Goal: Transaction & Acquisition: Purchase product/service

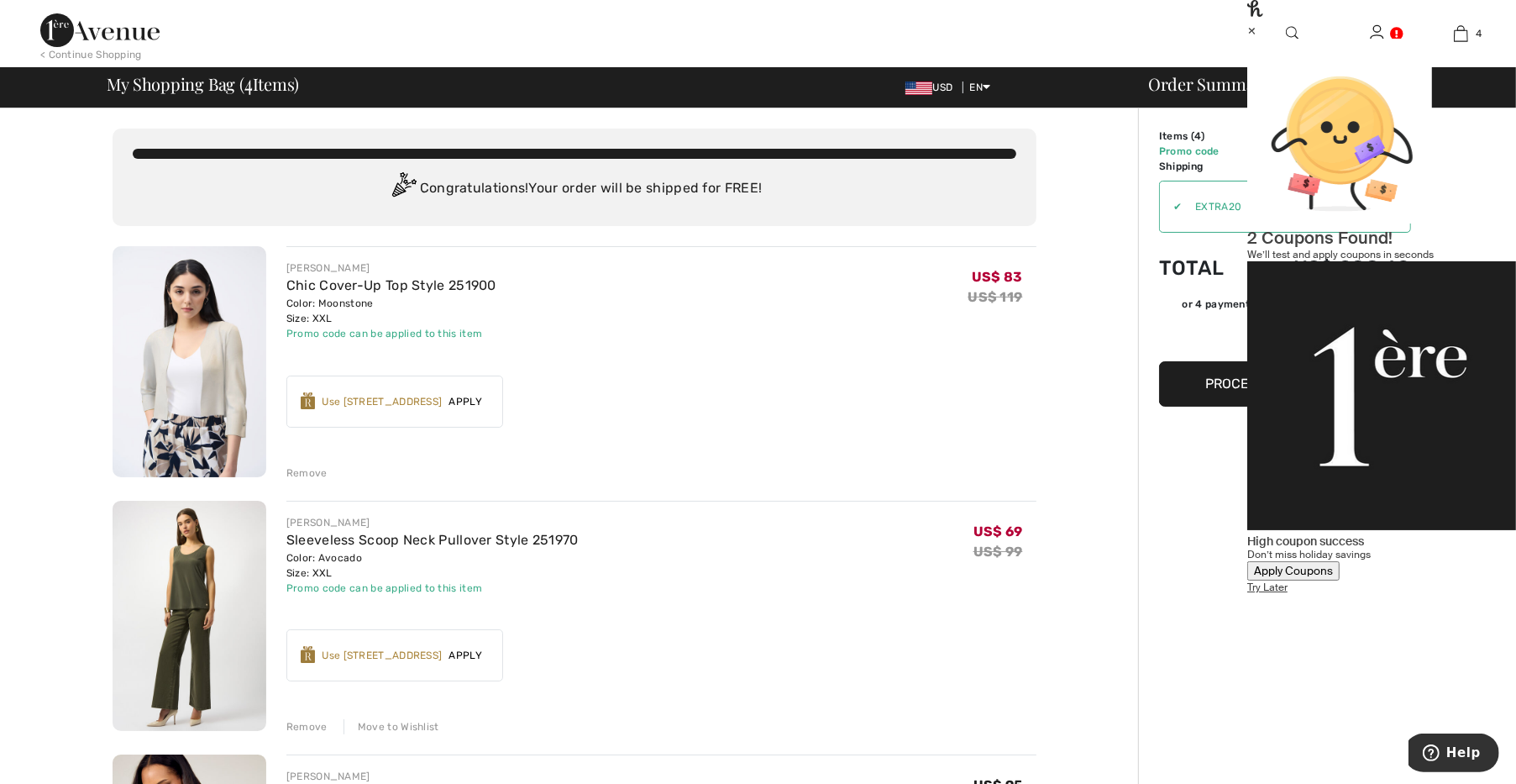
click at [1477, 39] on div "×" at bounding box center [1382, 30] width 269 height 18
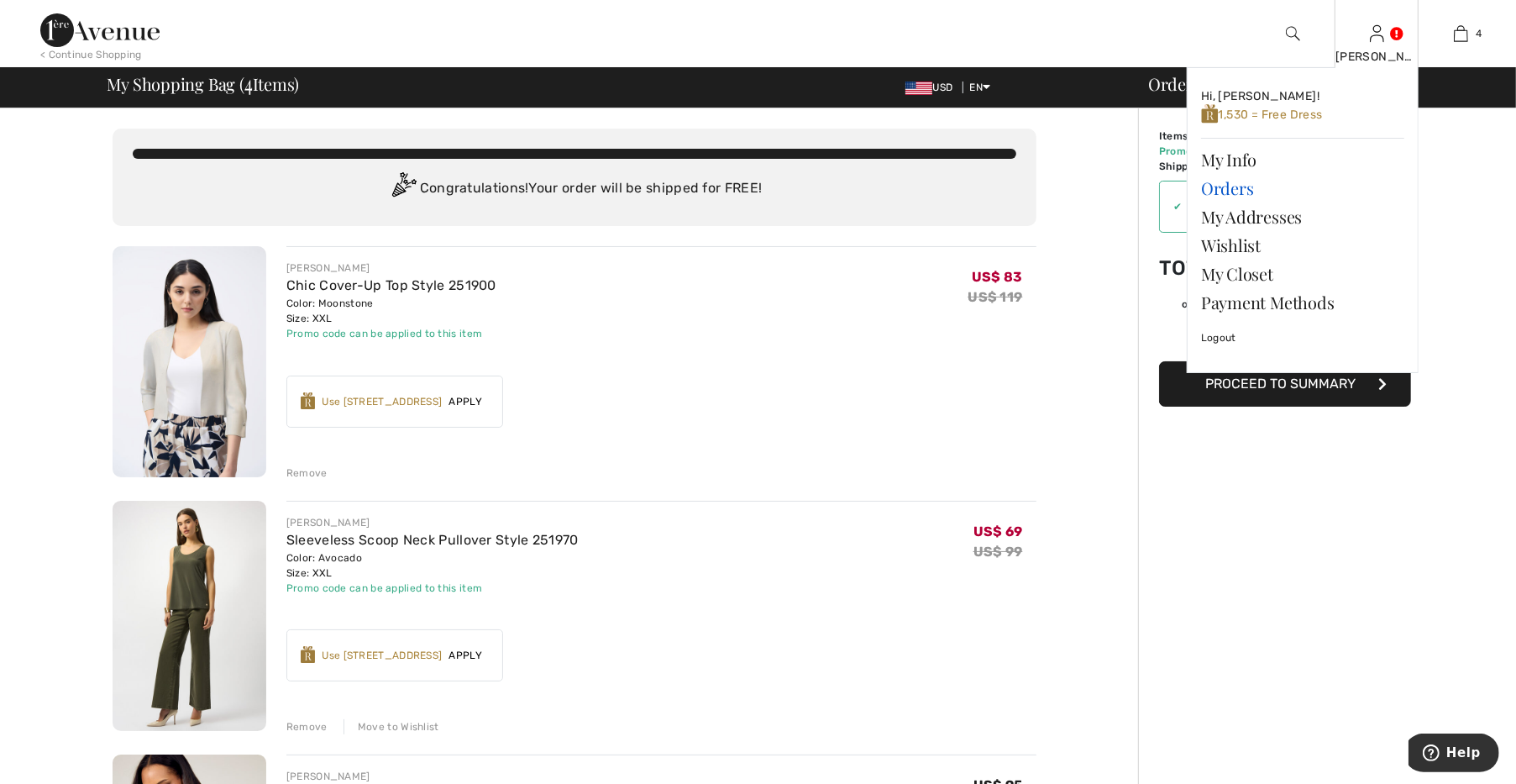
click at [1240, 181] on link "Orders" at bounding box center [1303, 188] width 204 height 29
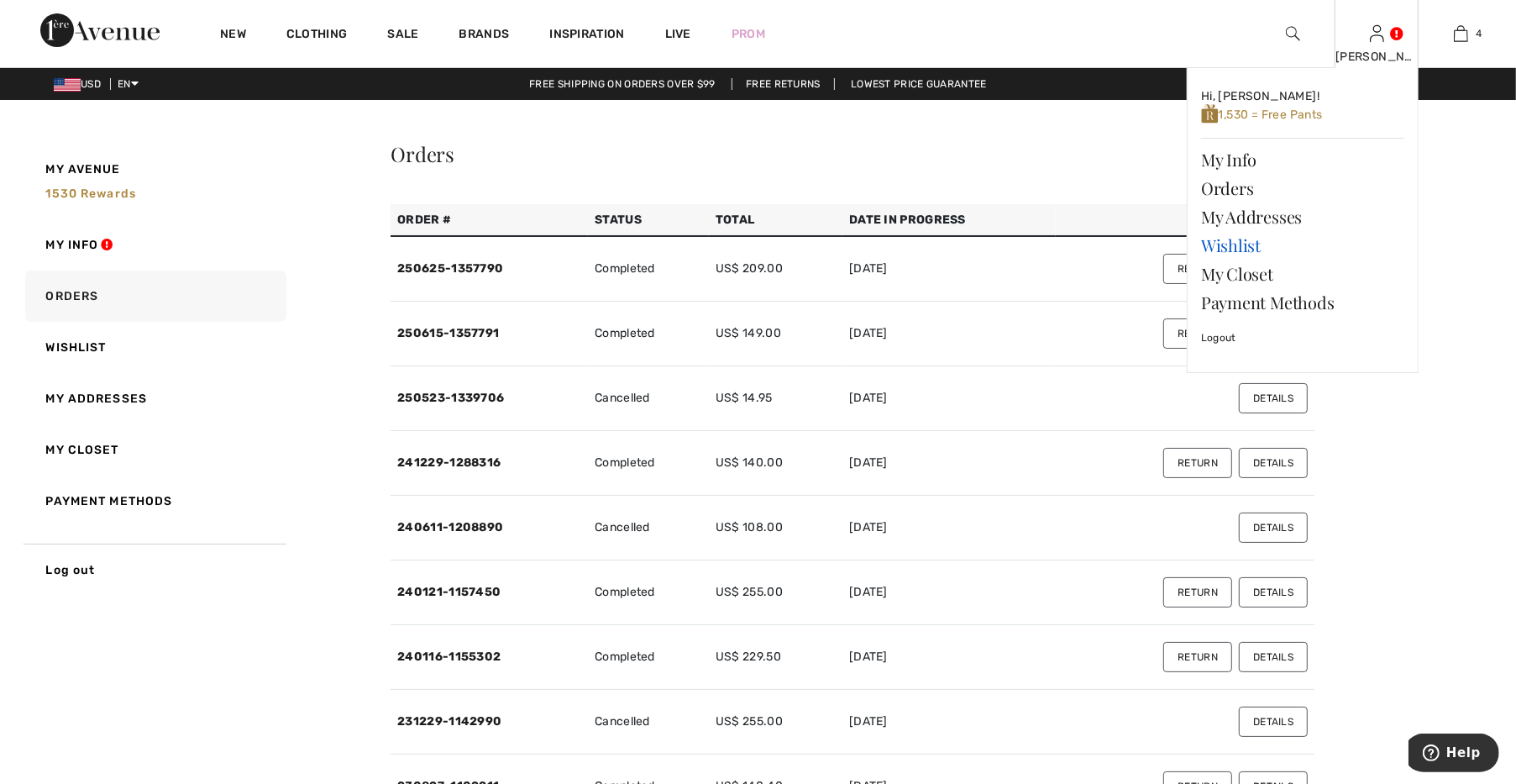
click at [1252, 241] on link "Wishlist" at bounding box center [1303, 246] width 204 height 29
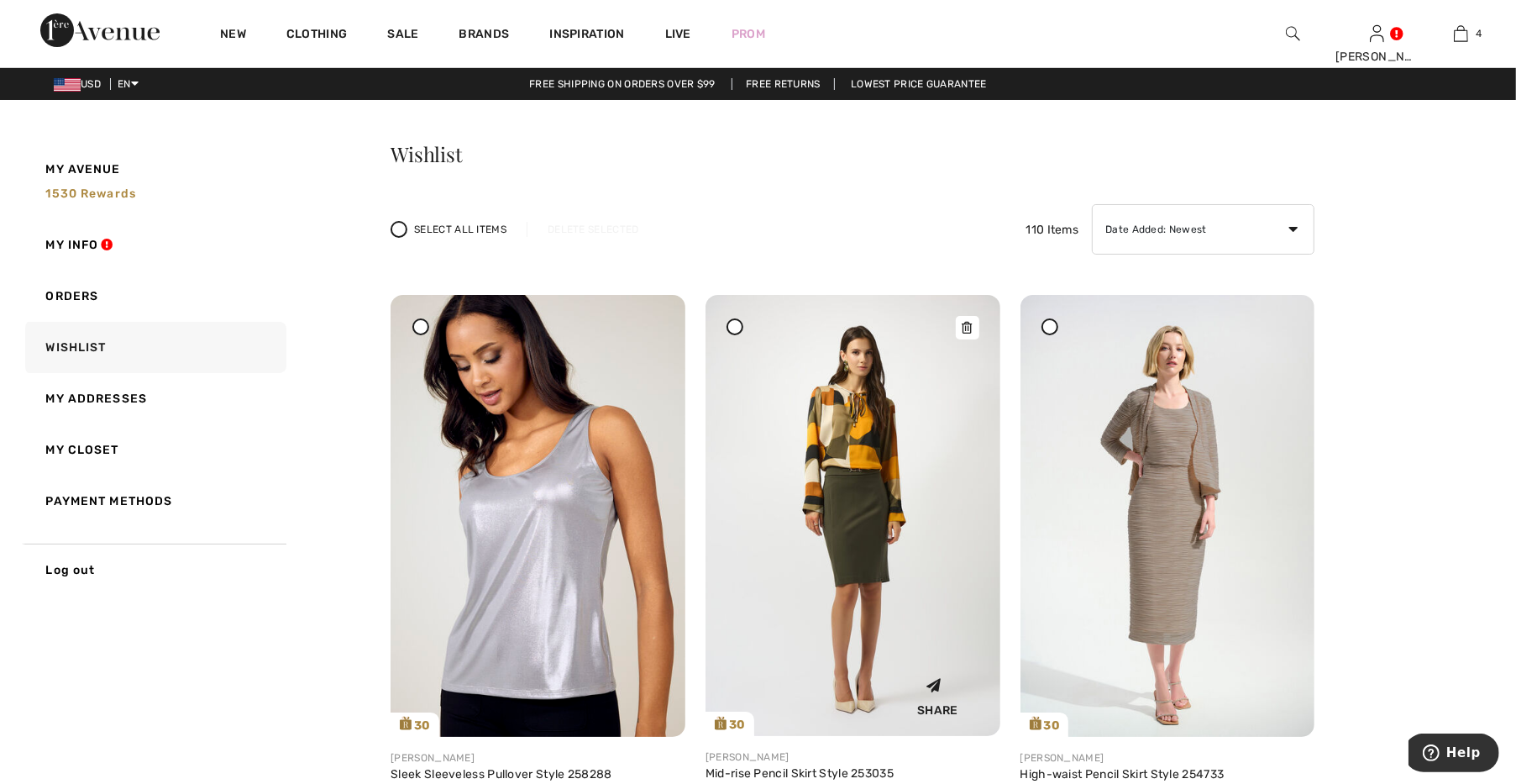
click at [779, 489] on img at bounding box center [853, 516] width 295 height 441
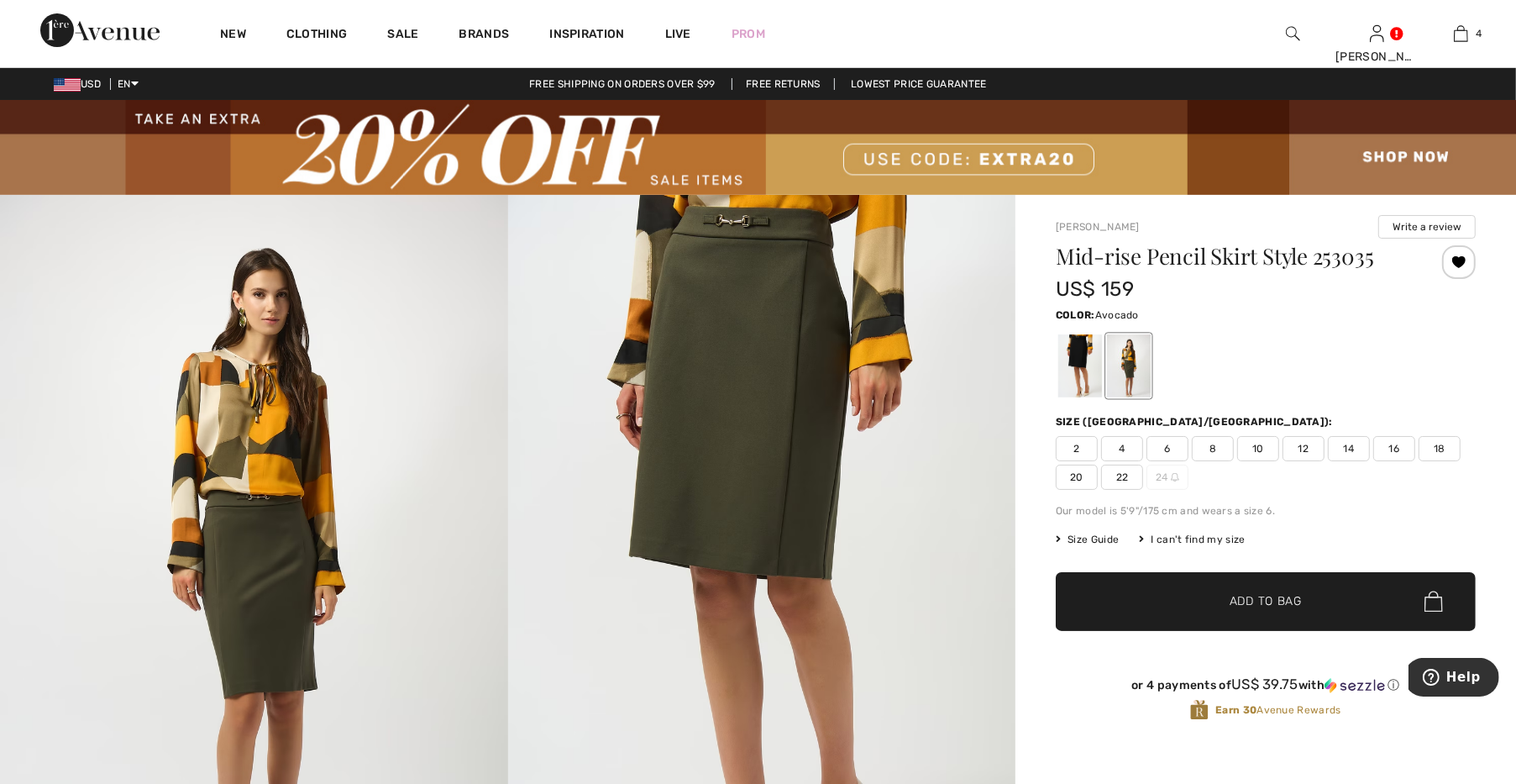
click at [1399, 452] on span "16" at bounding box center [1394, 449] width 42 height 25
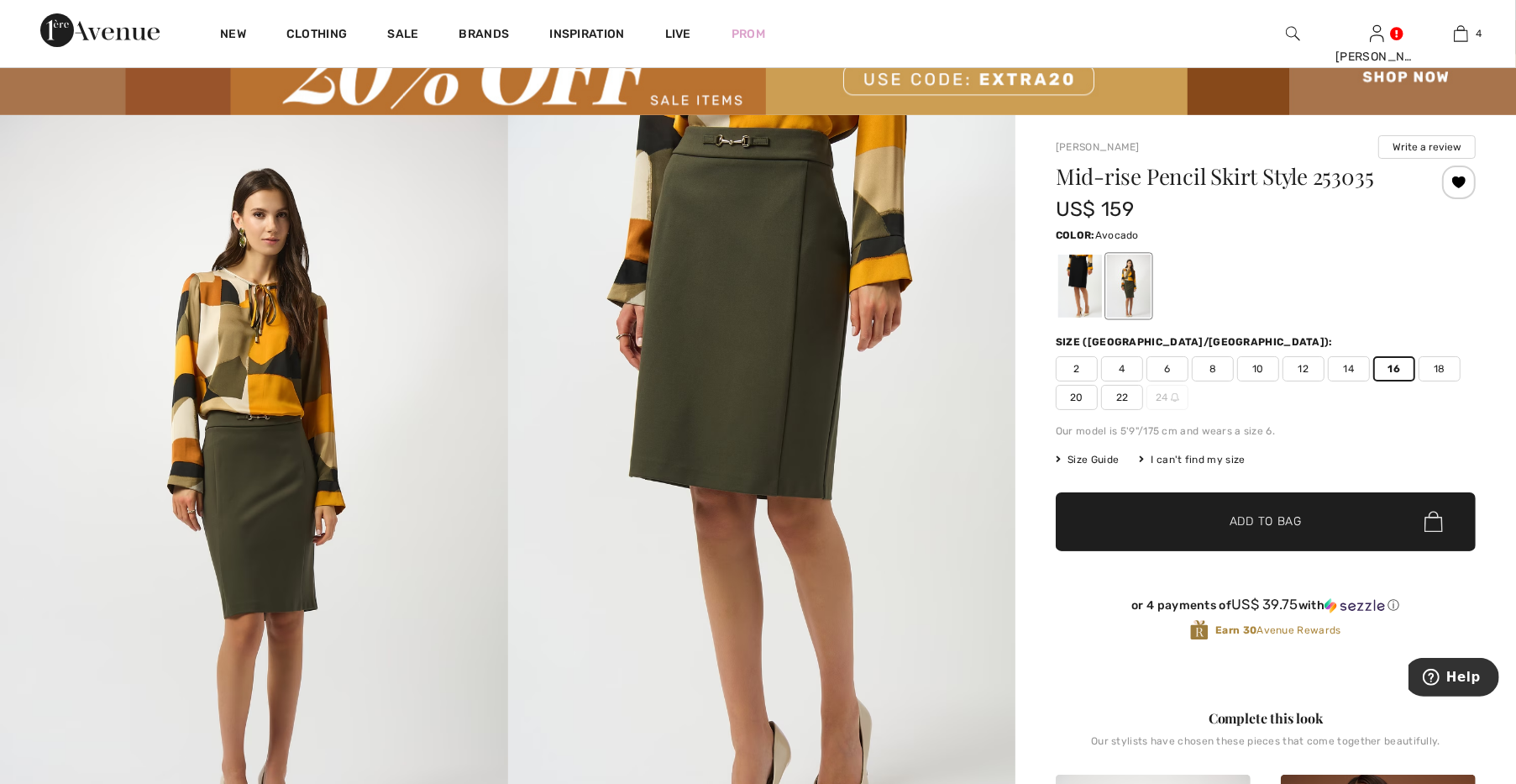
scroll to position [117, 0]
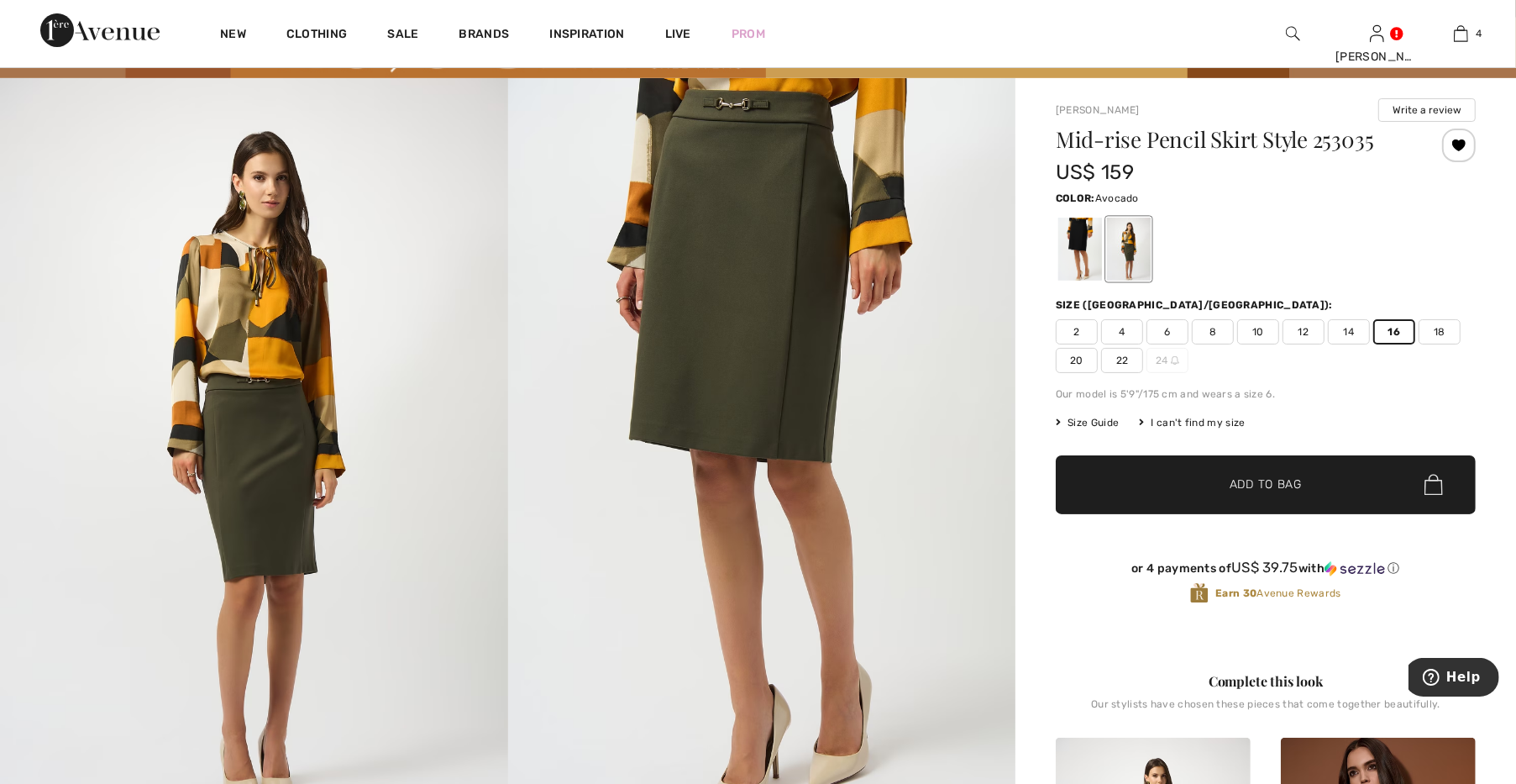
click at [1300, 458] on span "✔ Added to Bag Add to Bag" at bounding box center [1266, 485] width 420 height 59
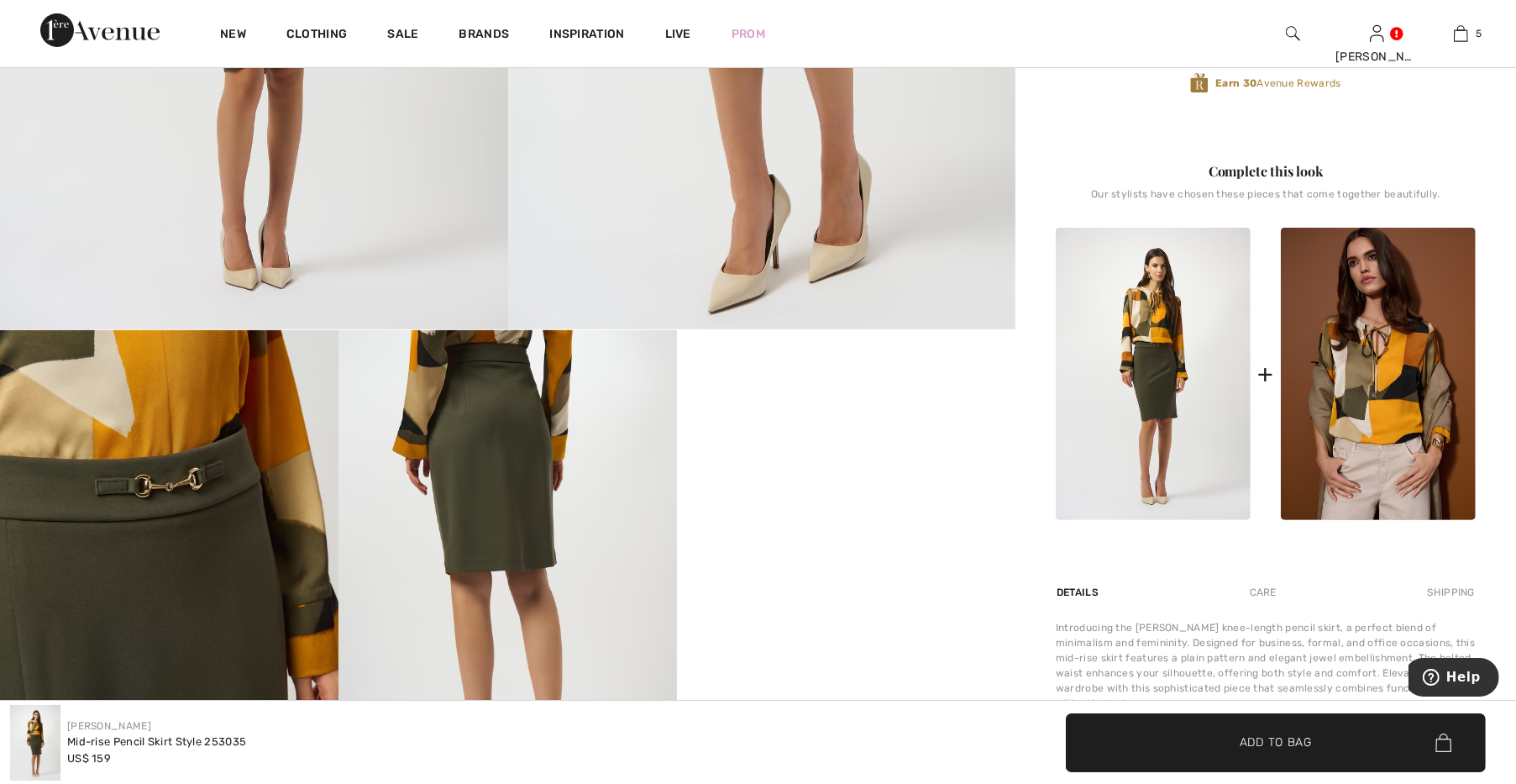
scroll to position [585, 0]
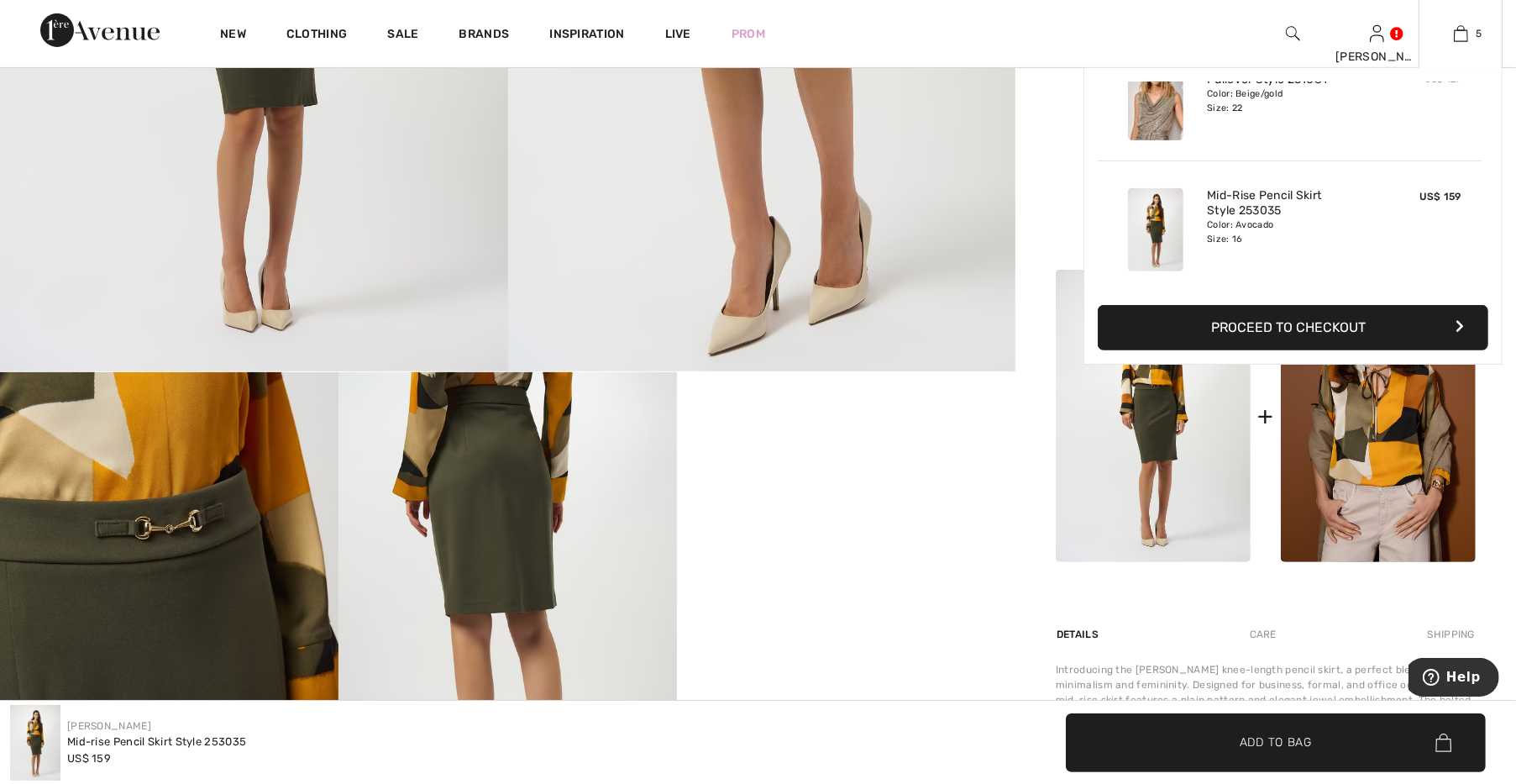
click at [1318, 318] on button "Proceed to Checkout" at bounding box center [1293, 327] width 390 height 46
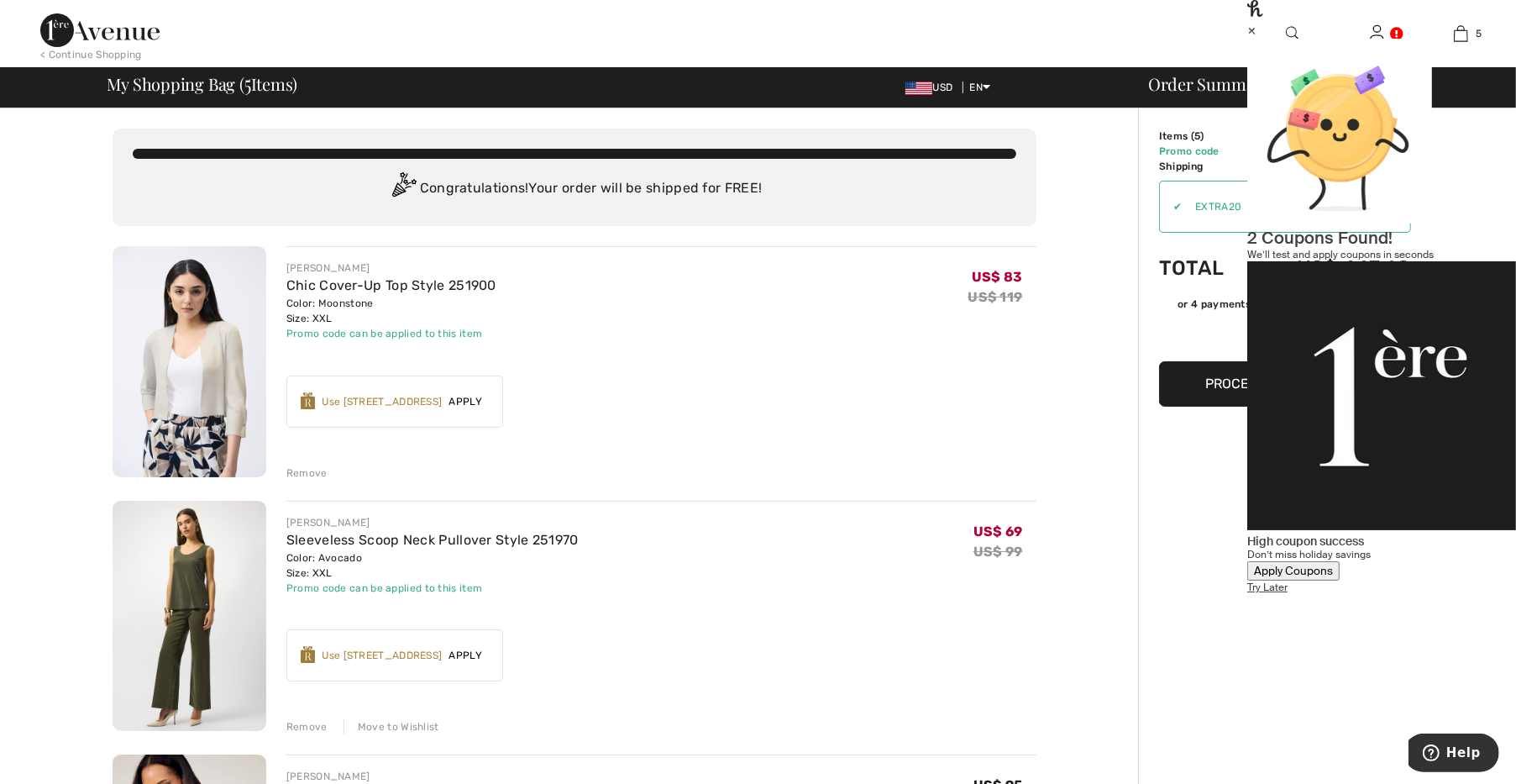
click at [1488, 39] on div "×" at bounding box center [1382, 30] width 269 height 18
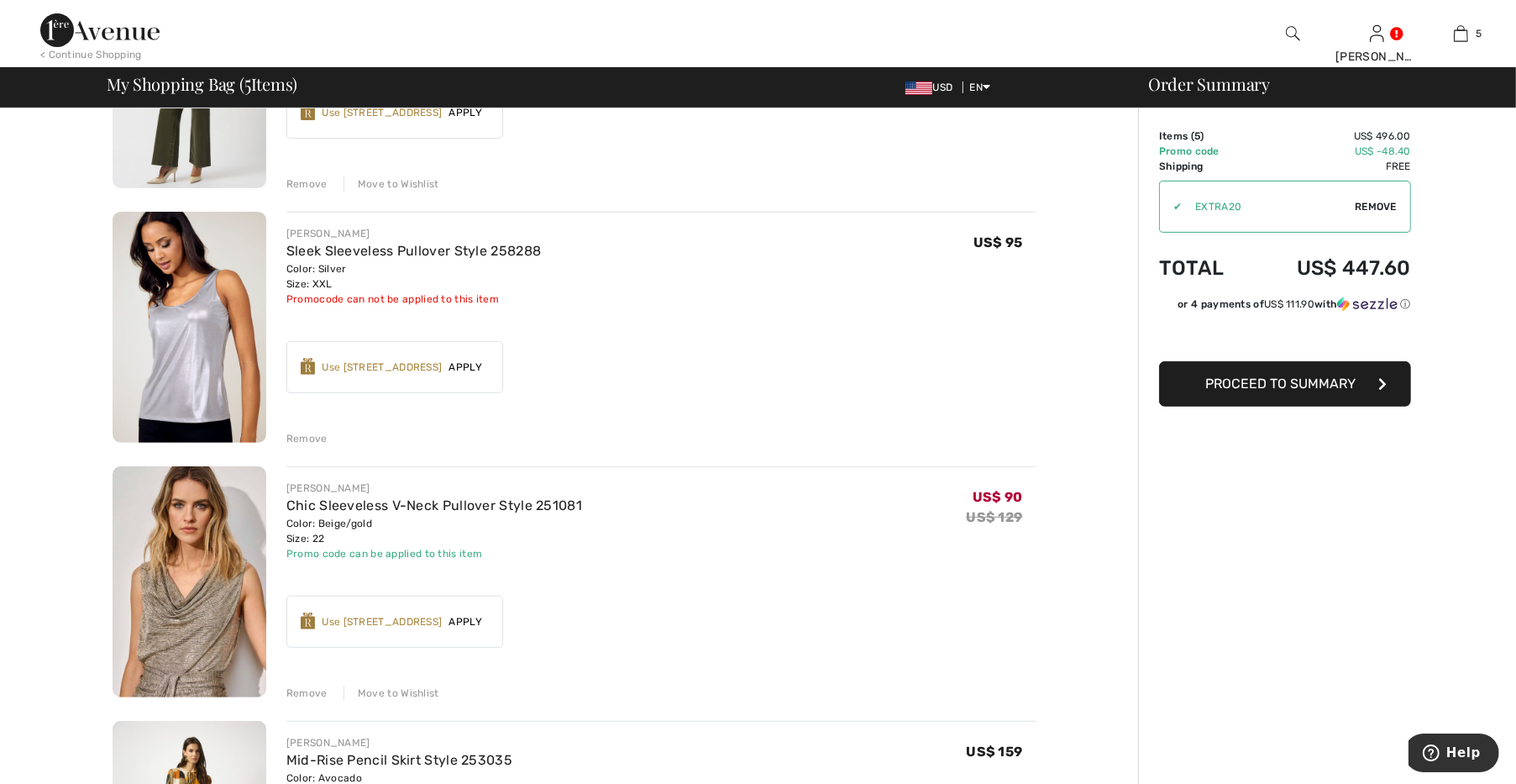
scroll to position [585, 0]
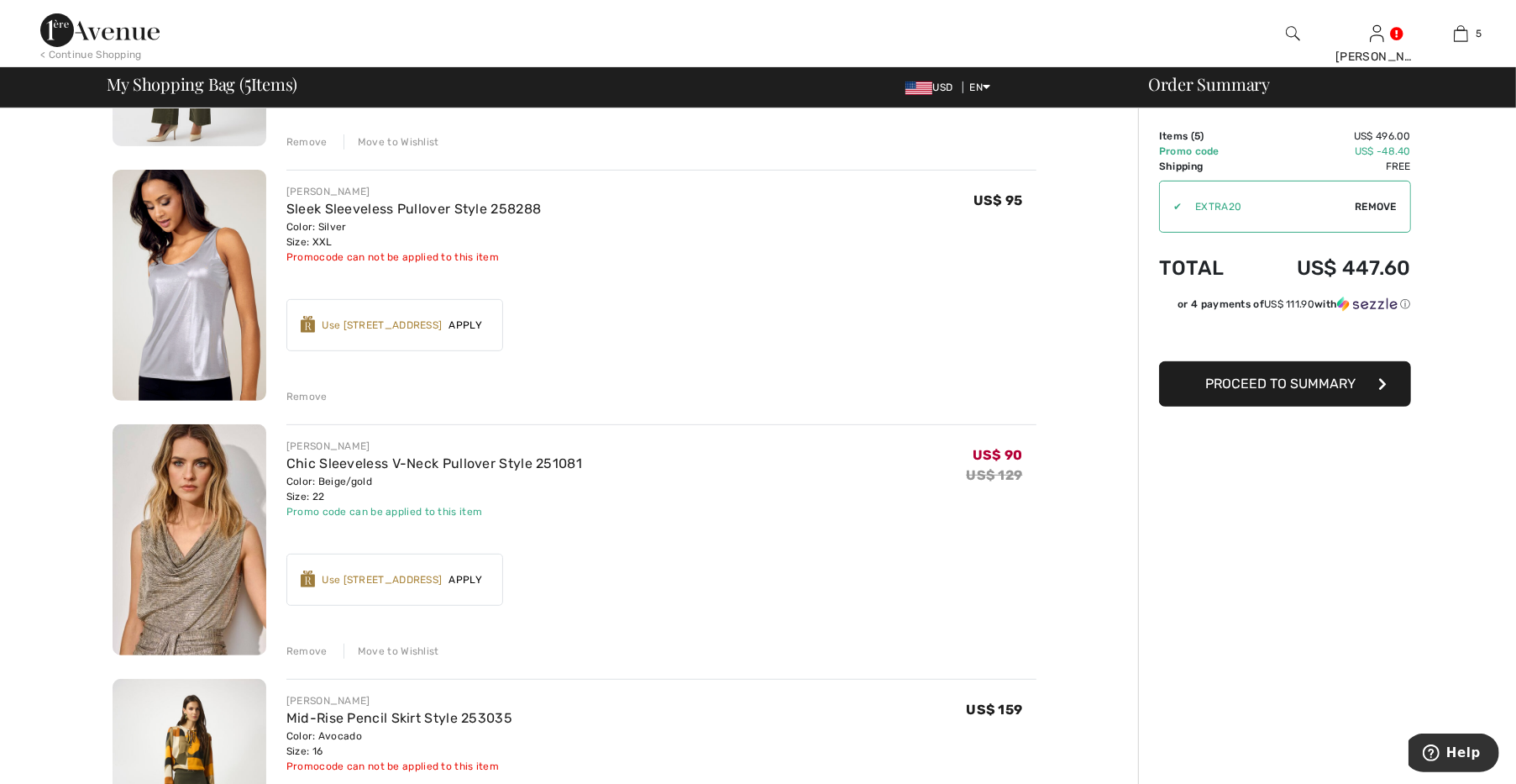
click at [298, 397] on div "Remove" at bounding box center [307, 396] width 41 height 15
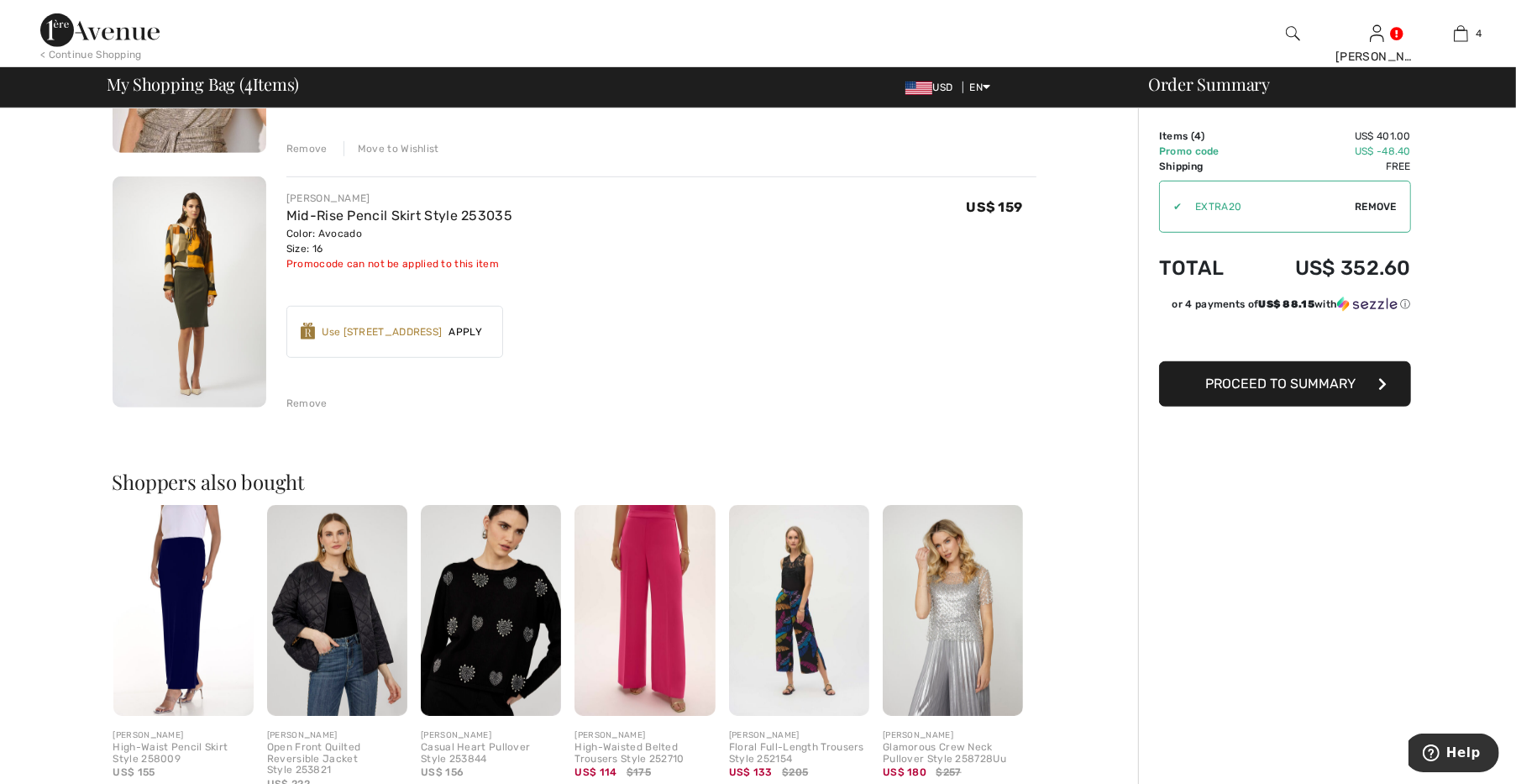
scroll to position [935, 0]
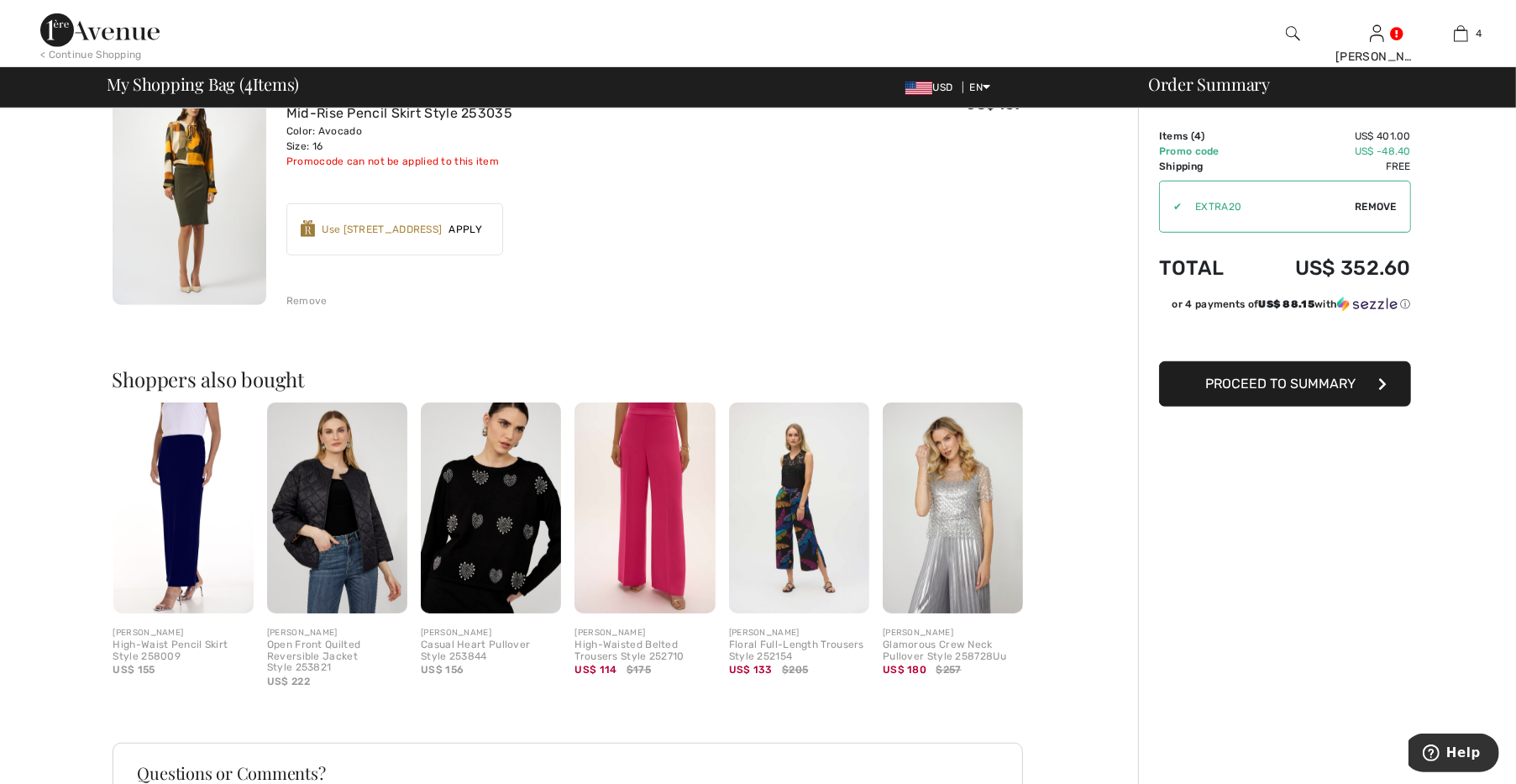
click at [1246, 379] on span "Proceed to Summary" at bounding box center [1282, 384] width 151 height 16
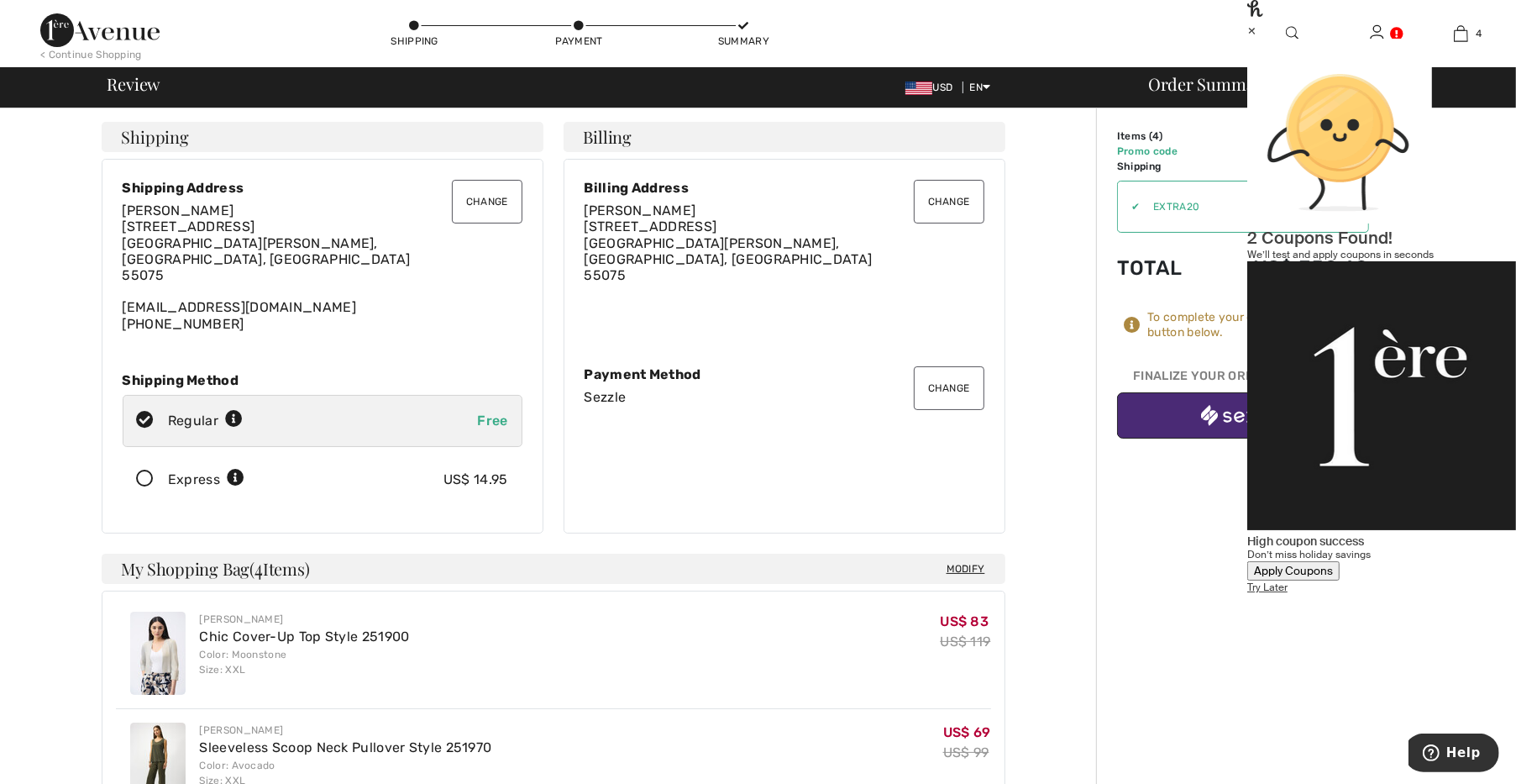
click at [1485, 39] on div "×" at bounding box center [1382, 30] width 269 height 18
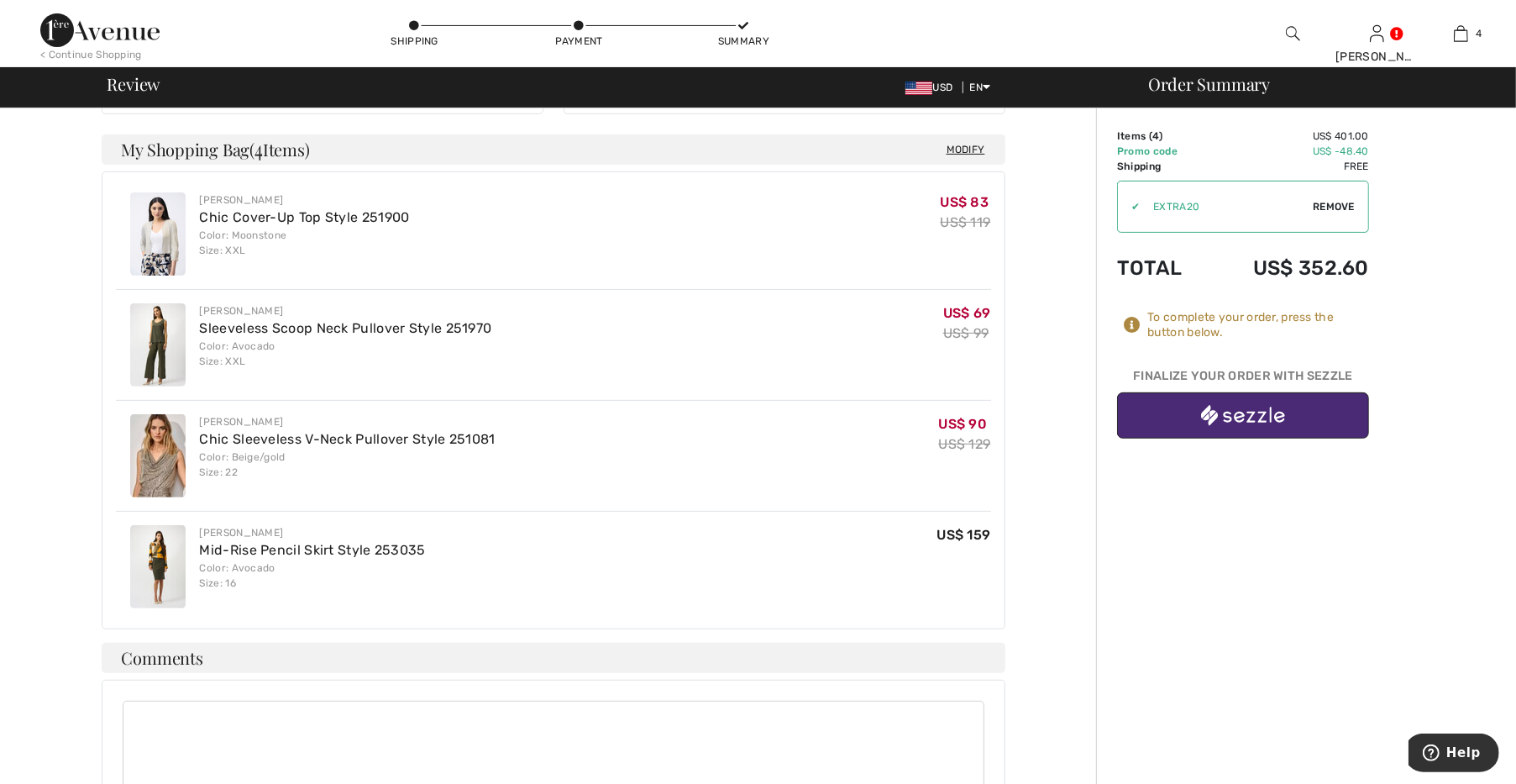
scroll to position [467, 0]
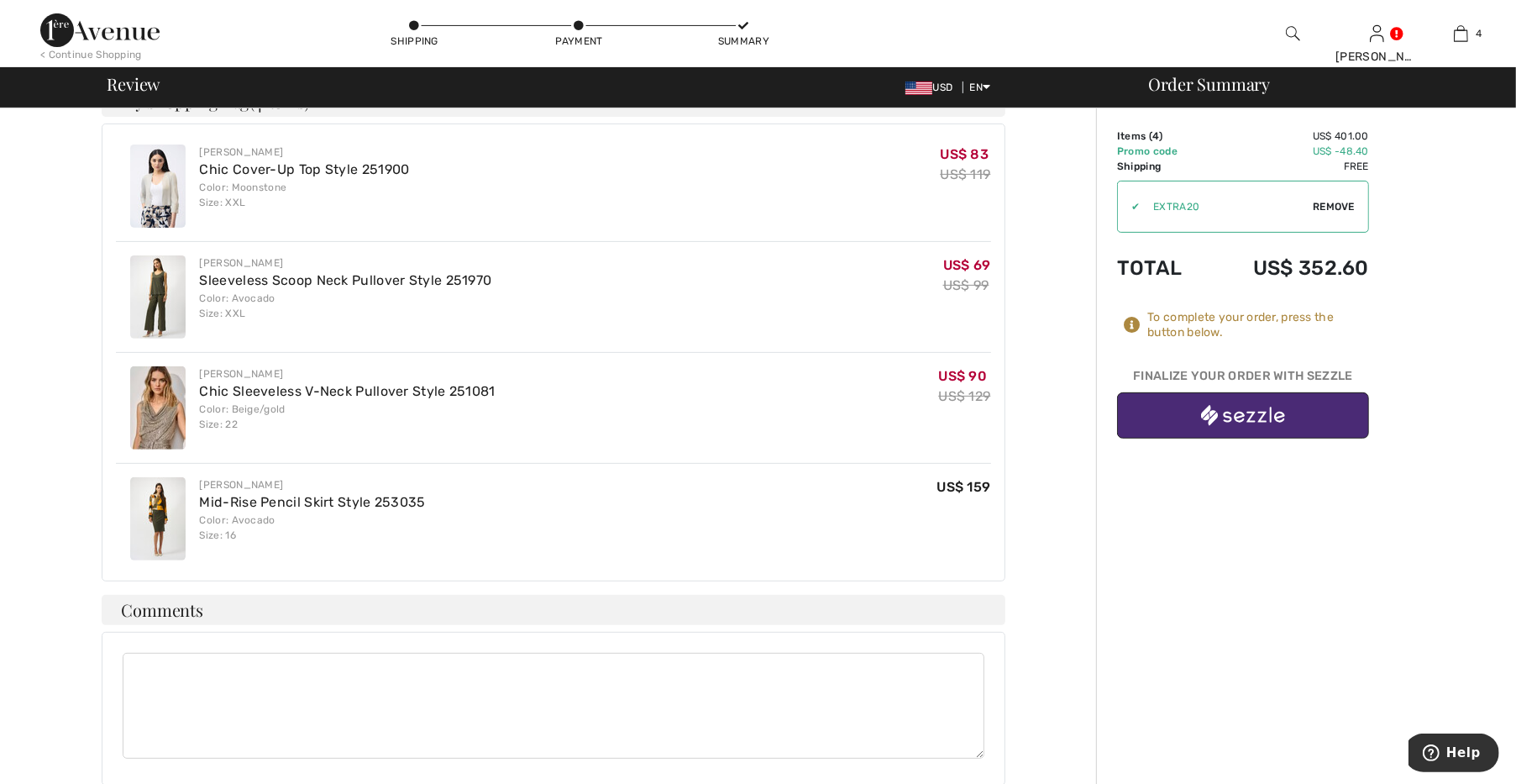
click at [1175, 411] on button "button" at bounding box center [1243, 415] width 252 height 47
